Goal: Transaction & Acquisition: Purchase product/service

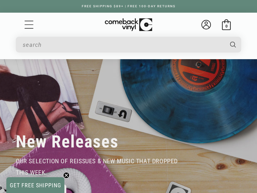
click at [63, 46] on input "When autocomplete results are available use up and down arrows to review and en…" at bounding box center [123, 44] width 201 height 13
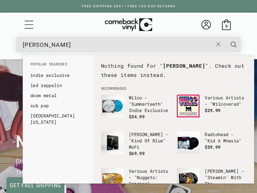
type input "[PERSON_NAME]"
click at [225, 37] on button "Search" at bounding box center [233, 45] width 16 height 16
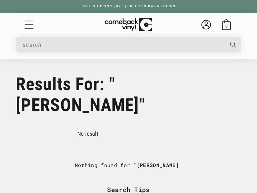
type input "[PERSON_NAME]"
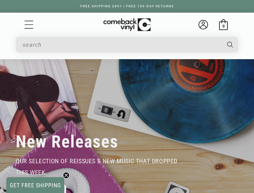
click at [114, 47] on input "When autocomplete results are available use up and down arrows to review and en…" at bounding box center [122, 44] width 199 height 13
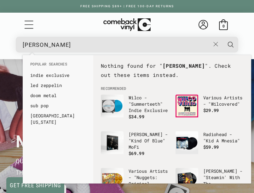
click at [223, 37] on button "Search" at bounding box center [231, 45] width 16 height 16
click at [31, 44] on input "masie peters" at bounding box center [117, 44] width 188 height 13
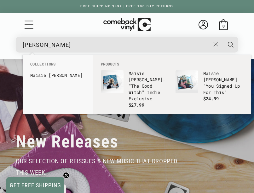
type input "maisie peters"
click at [223, 37] on button "Search" at bounding box center [231, 45] width 16 height 16
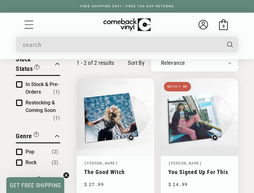
type input "maisie peters"
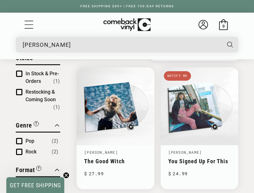
scroll to position [86, 0]
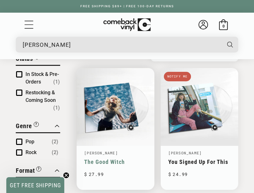
click at [120, 158] on link "The Good Witch" at bounding box center [115, 161] width 63 height 7
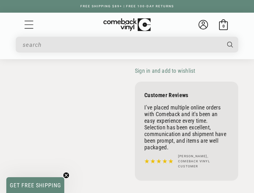
scroll to position [190, 0]
